Goal: Information Seeking & Learning: Learn about a topic

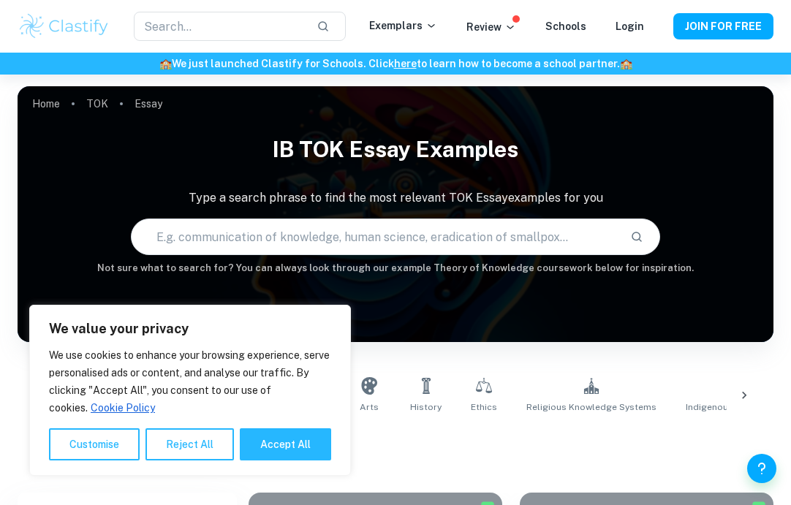
scroll to position [298, 0]
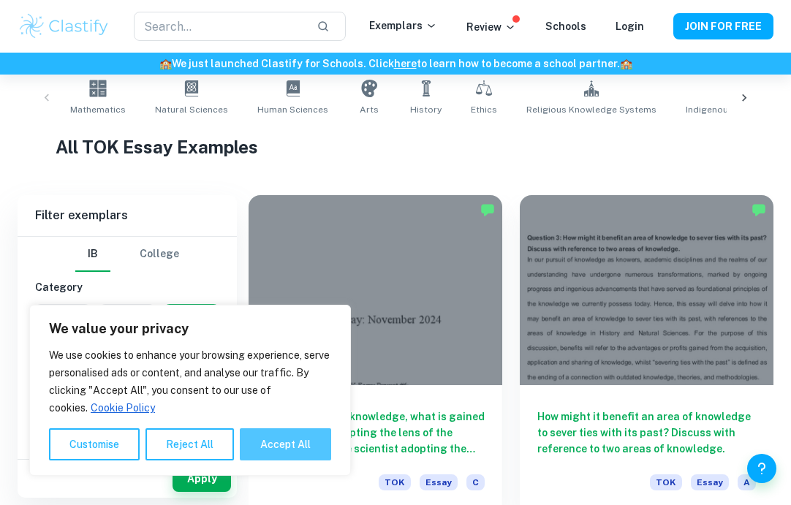
click at [294, 436] on button "Accept All" at bounding box center [285, 445] width 91 height 32
checkbox input "true"
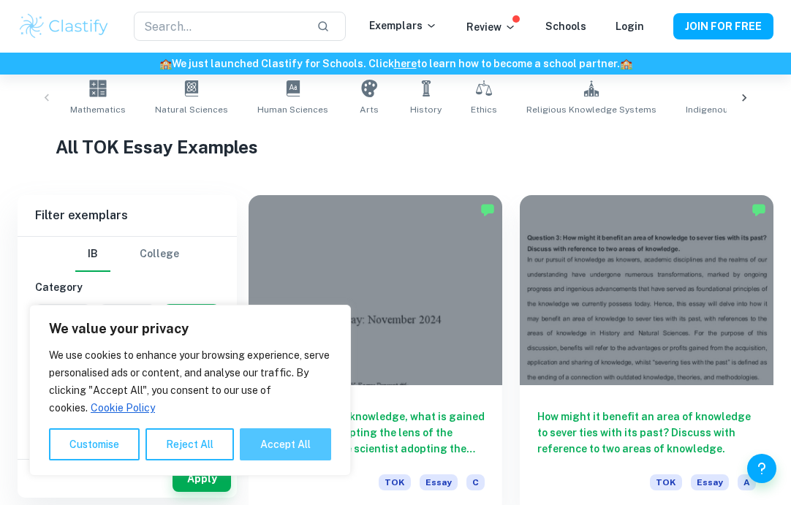
checkbox input "true"
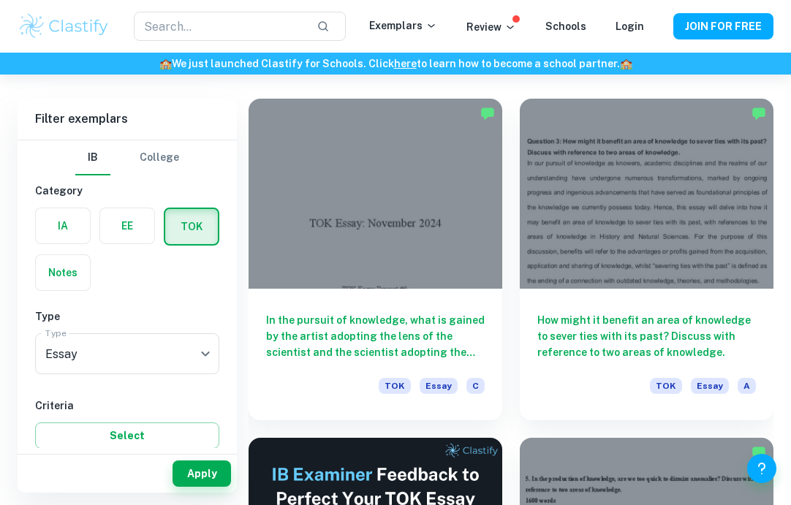
scroll to position [395, 0]
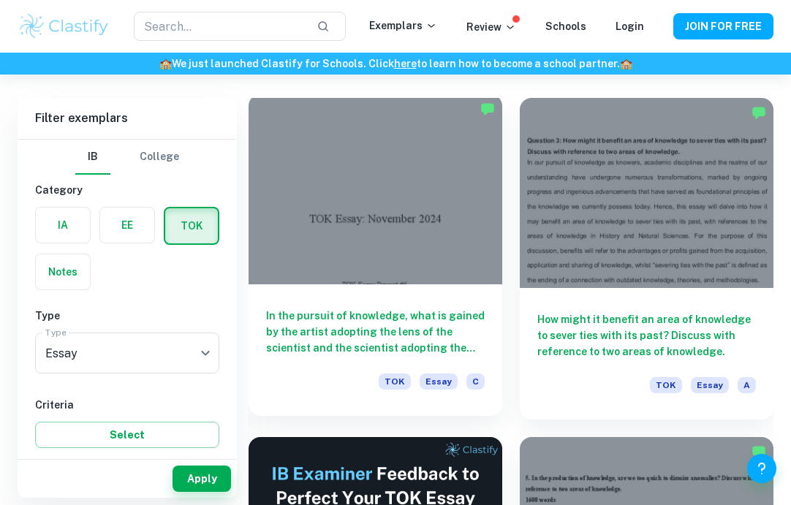
click at [355, 334] on h6 "In the pursuit of knowledge, what is gained by the artist adopting the lens of …" at bounding box center [375, 332] width 219 height 48
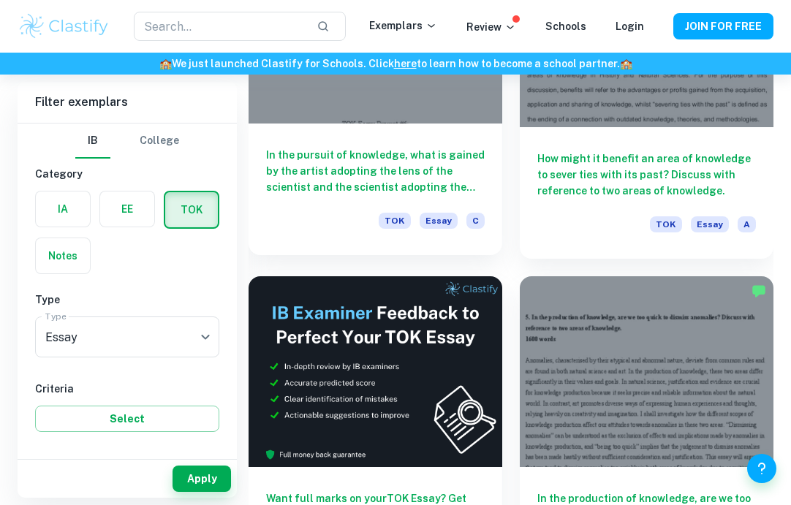
scroll to position [511, 0]
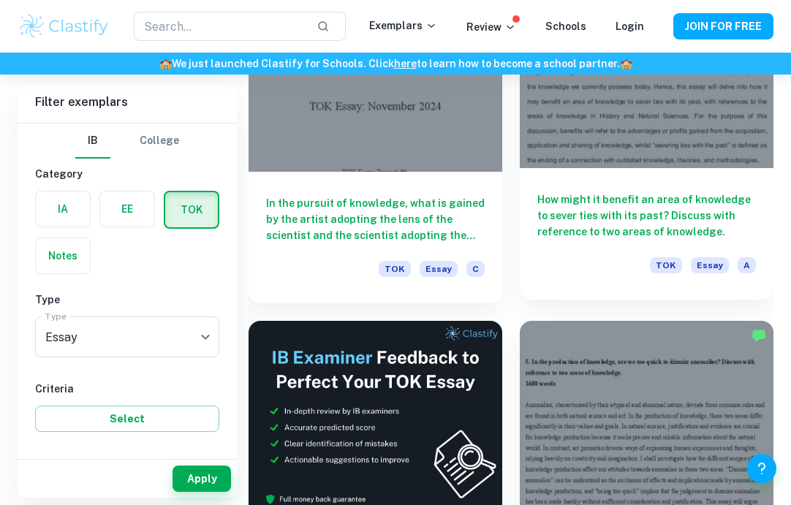
click at [630, 192] on h6 "How might it benefit an area of knowledge to sever ties with its past? Discuss …" at bounding box center [647, 216] width 219 height 48
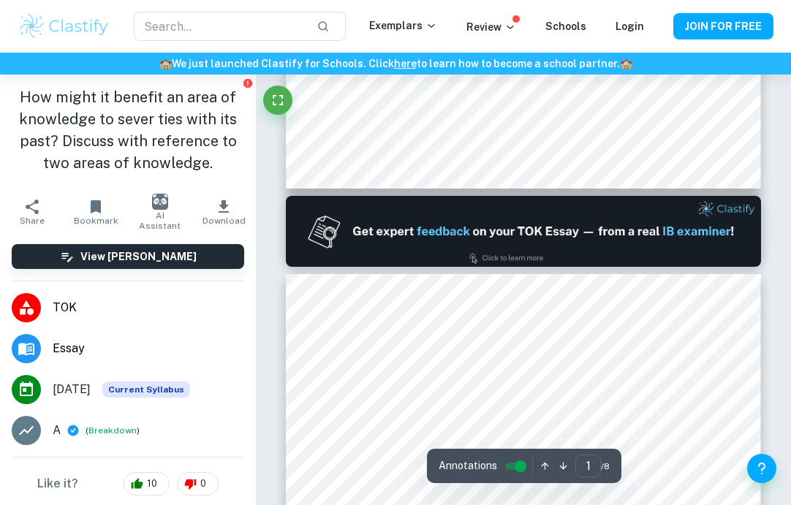
type input "2"
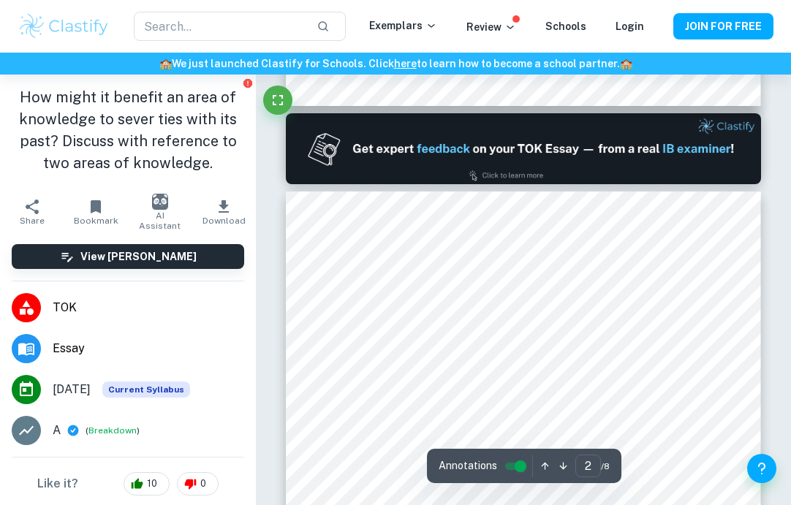
scroll to position [658, 0]
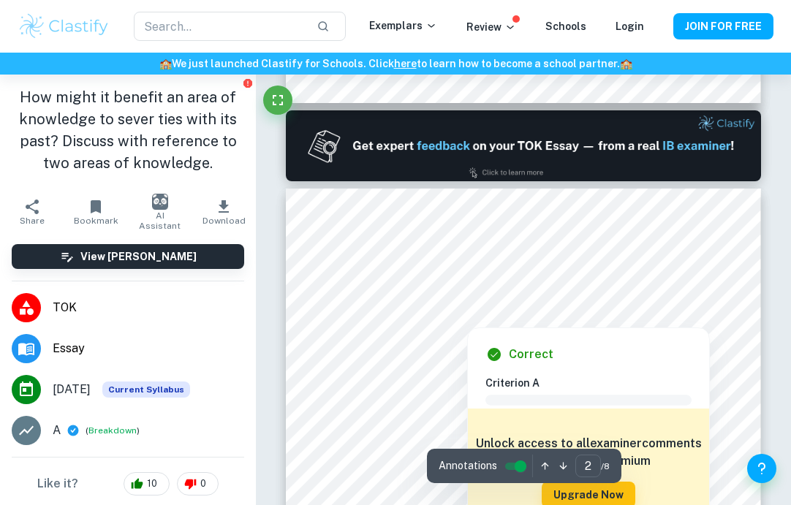
click at [617, 263] on div at bounding box center [525, 258] width 360 height 23
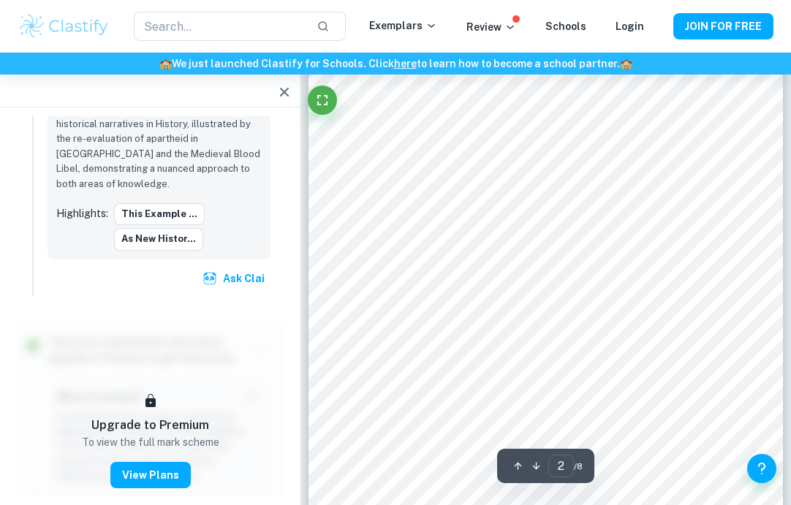
scroll to position [1066, 0]
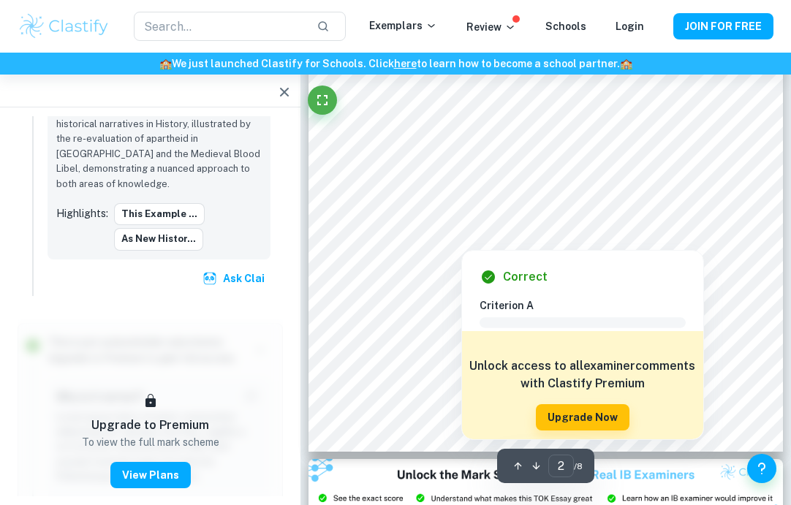
click at [537, 202] on div at bounding box center [546, 197] width 360 height 34
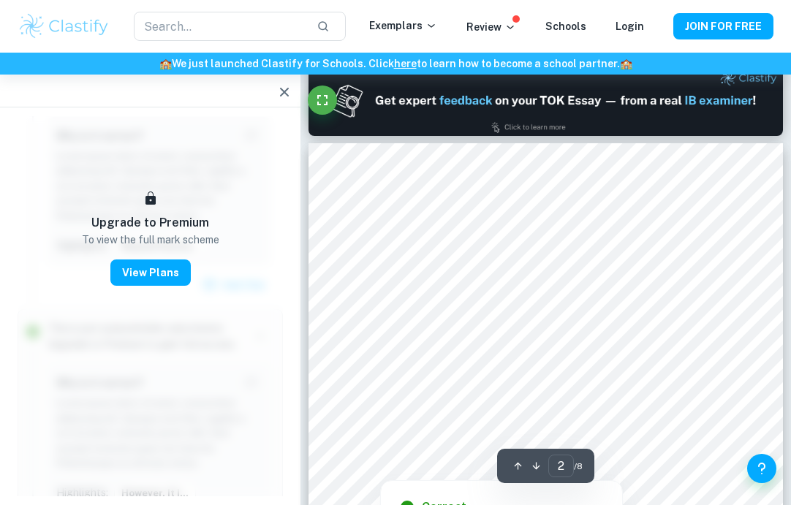
scroll to position [691, 0]
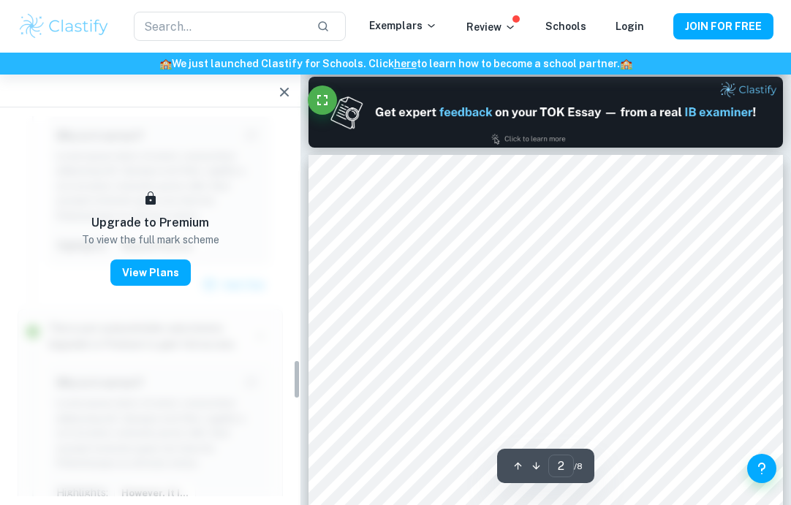
click at [276, 96] on icon "button" at bounding box center [285, 92] width 18 height 18
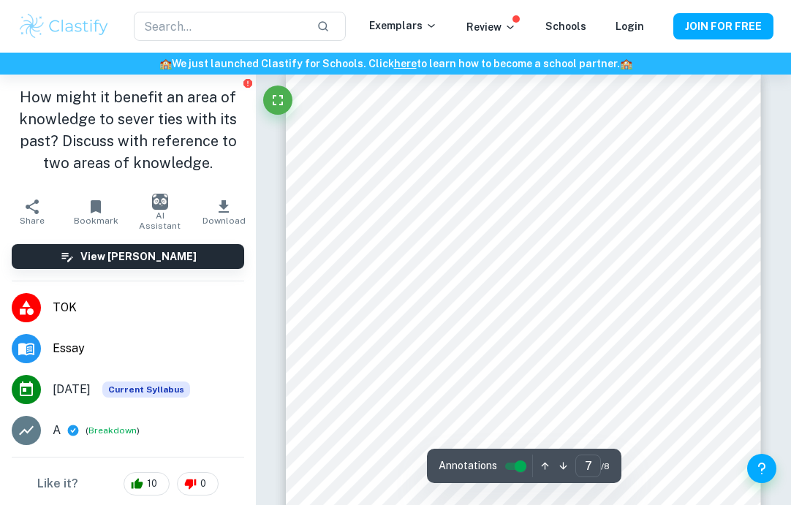
scroll to position [4251, 0]
type input "8"
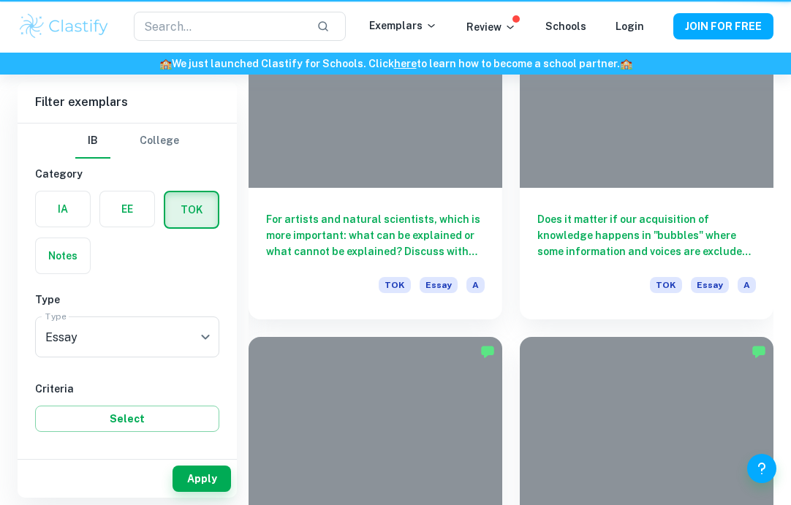
scroll to position [511, 0]
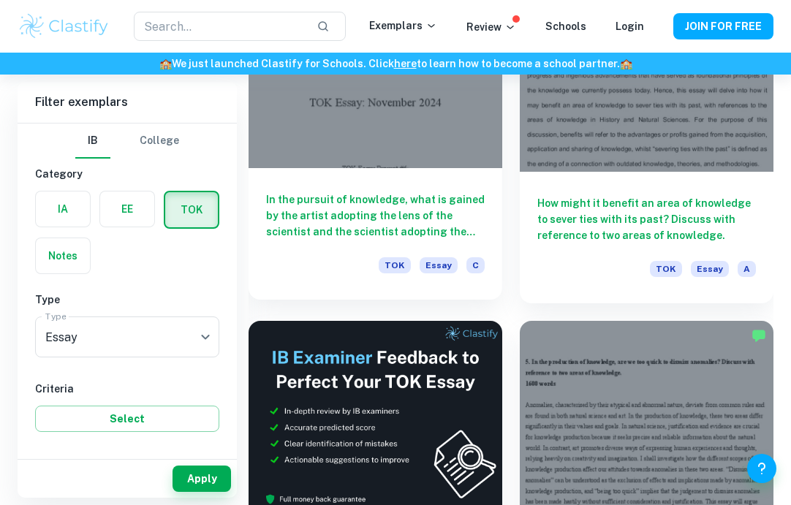
click at [395, 199] on h6 "In the pursuit of knowledge, what is gained by the artist adopting the lens of …" at bounding box center [375, 216] width 219 height 48
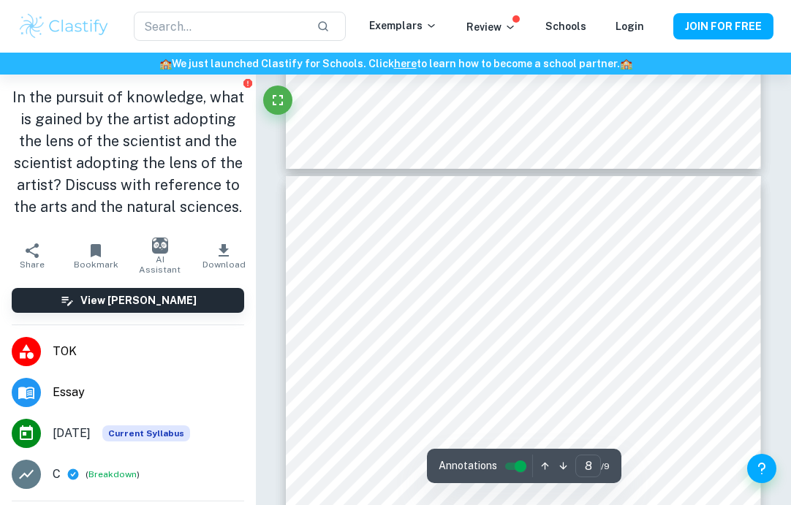
scroll to position [4489, 0]
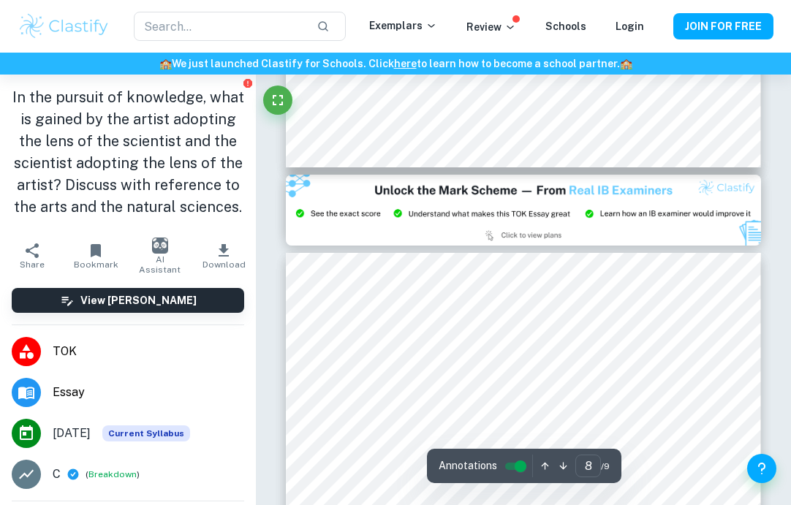
type input "9"
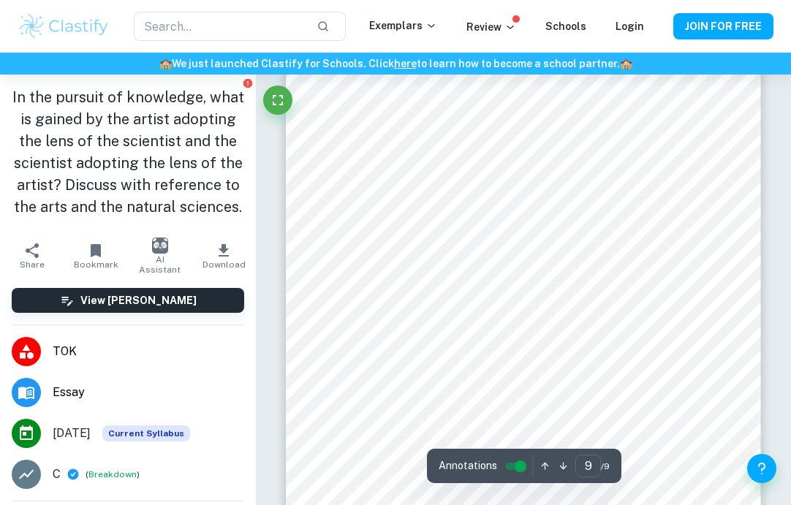
scroll to position [5422, 0]
